Goal: Check status: Check status

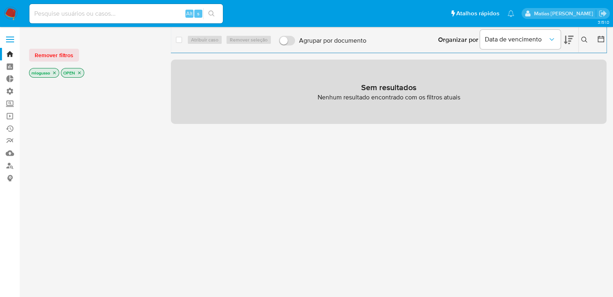
click at [54, 75] on icon "close-filter" at bounding box center [54, 73] width 5 height 5
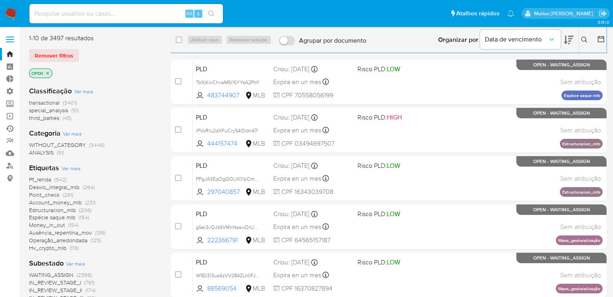
click at [9, 127] on link "Ejecuções automáticas" at bounding box center [48, 128] width 96 height 12
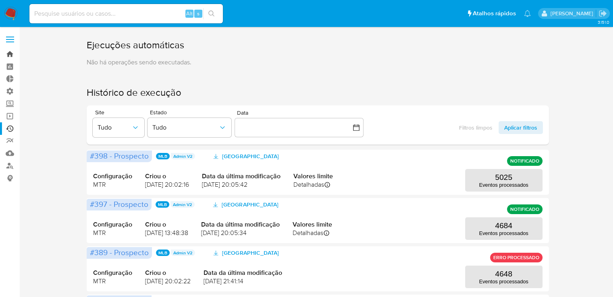
click at [8, 55] on link "Bandeja" at bounding box center [48, 54] width 96 height 12
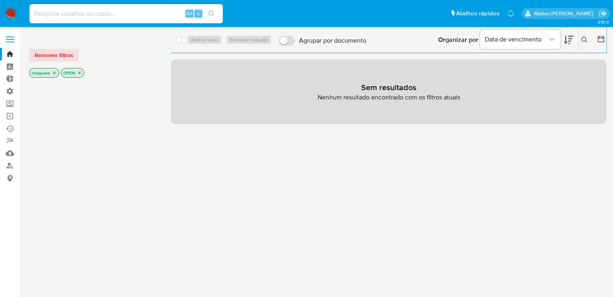
click at [56, 73] on icon "close-filter" at bounding box center [54, 73] width 5 height 5
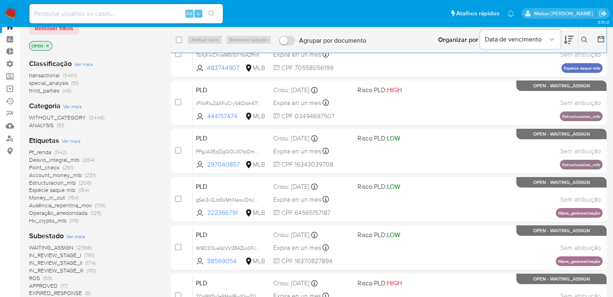
scroll to position [277, 0]
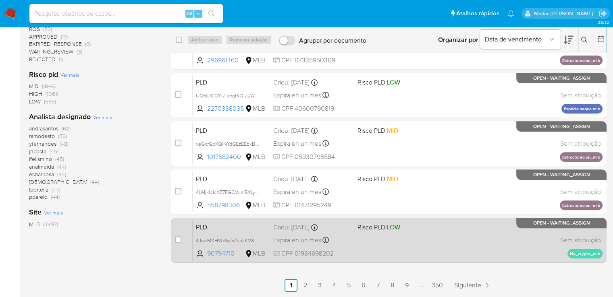
click at [391, 239] on div "PLD 4JwzMXHWxSgfs2ypkKV8TIv1 90794710 MLB Risco PLD: LOW Criou: [DATE] Criou: […" at bounding box center [398, 240] width 410 height 41
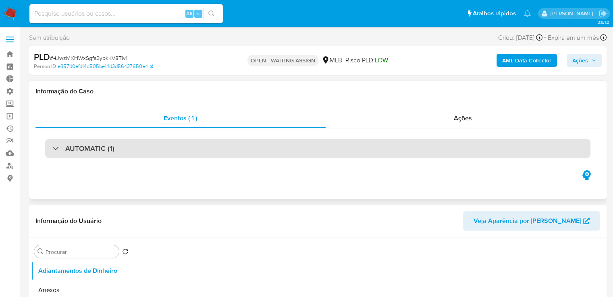
click at [374, 147] on div "AUTOMATIC (1)" at bounding box center [317, 148] width 545 height 19
select select "10"
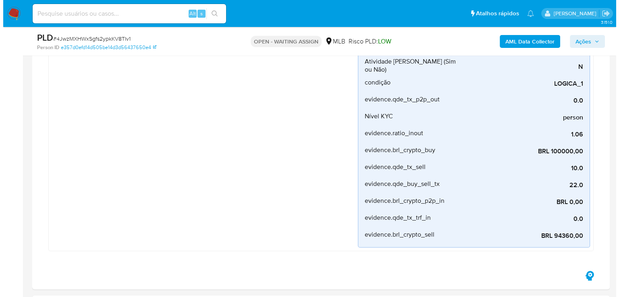
scroll to position [404, 0]
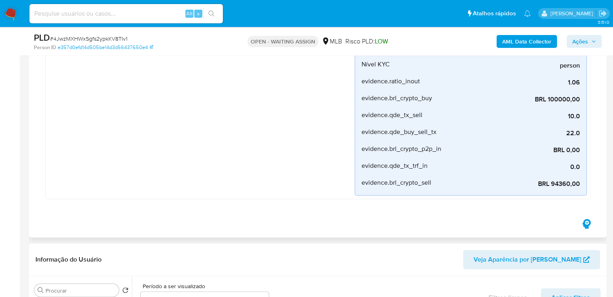
click at [588, 226] on icon "button" at bounding box center [586, 224] width 8 height 10
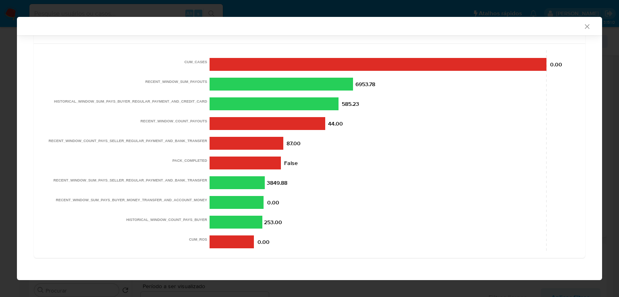
scroll to position [0, 0]
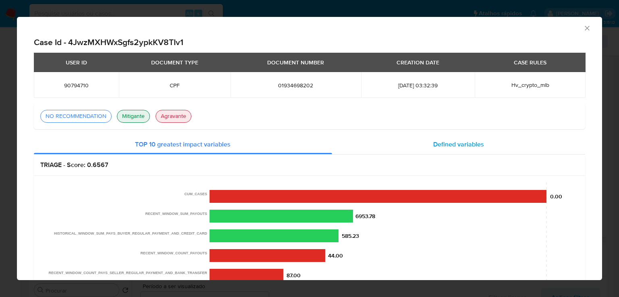
click at [473, 147] on span "Defined variables" at bounding box center [458, 144] width 51 height 9
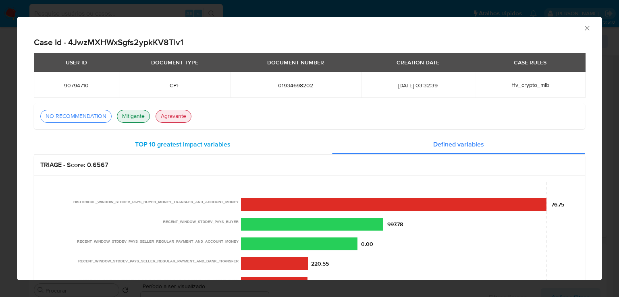
click at [149, 143] on span "TOP 10 greatest impact variables" at bounding box center [182, 144] width 95 height 9
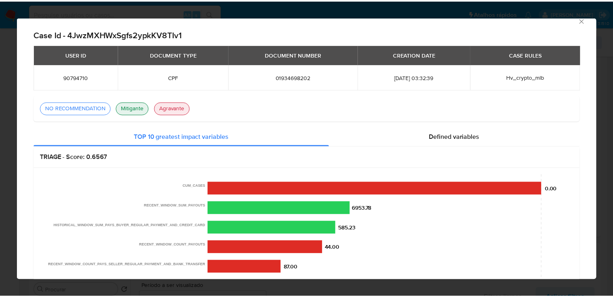
scroll to position [9, 0]
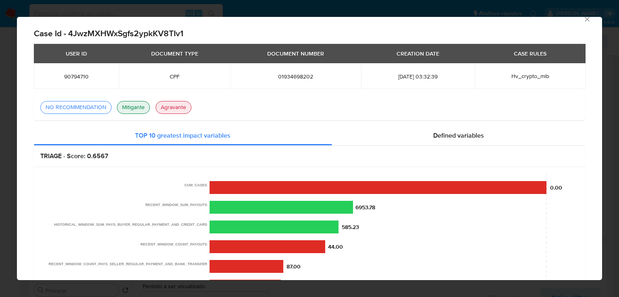
click at [583, 20] on icon "Fechar a janela" at bounding box center [587, 19] width 8 height 8
